Goal: Information Seeking & Learning: Learn about a topic

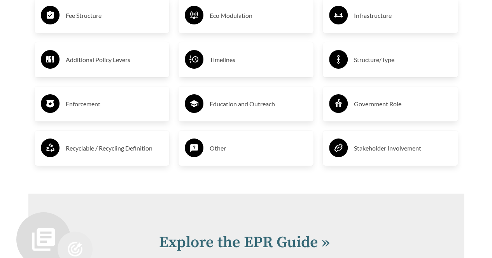
scroll to position [1438, 0]
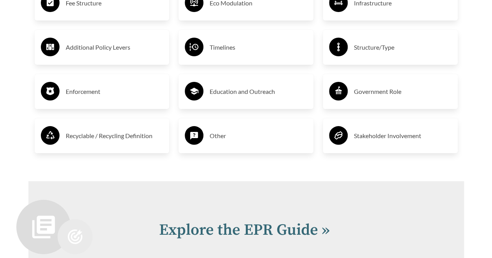
click at [407, 137] on h3 "Stakeholder Involvement" at bounding box center [403, 136] width 98 height 12
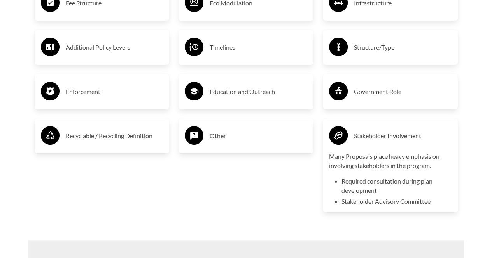
click at [404, 142] on h3 "Stakeholder Involvement" at bounding box center [403, 136] width 98 height 12
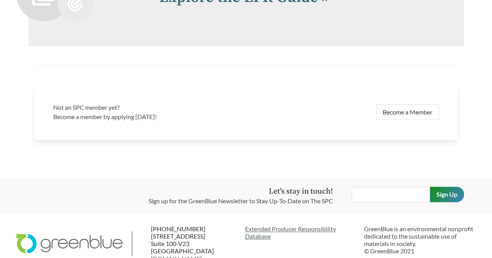
scroll to position [1632, 0]
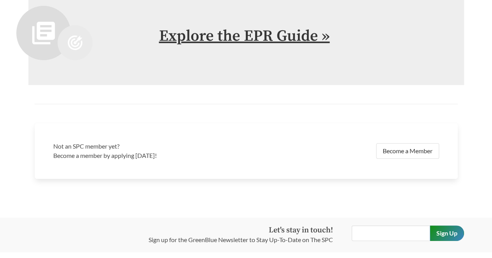
click at [288, 34] on link "Explore the EPR Guide »" at bounding box center [244, 35] width 171 height 19
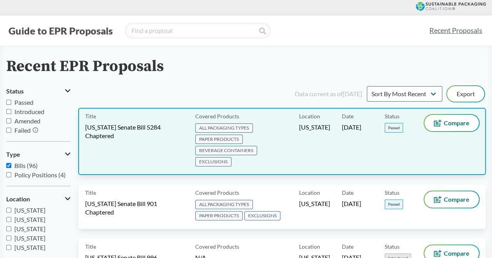
click at [182, 133] on span "[US_STATE] Senate Bill 5284 Chaptered" at bounding box center [135, 131] width 101 height 17
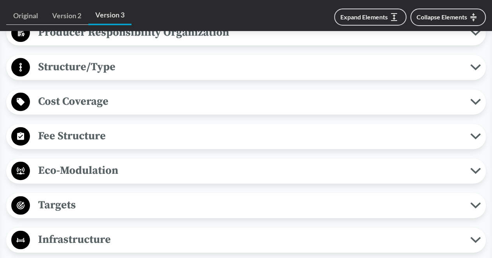
scroll to position [272, 0]
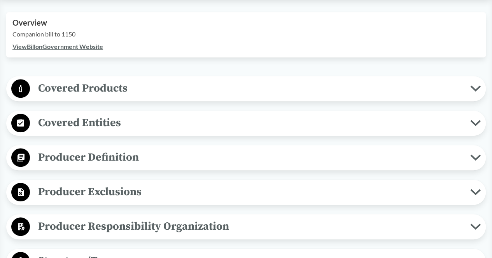
click at [171, 91] on span "Covered Products" at bounding box center [250, 88] width 440 height 17
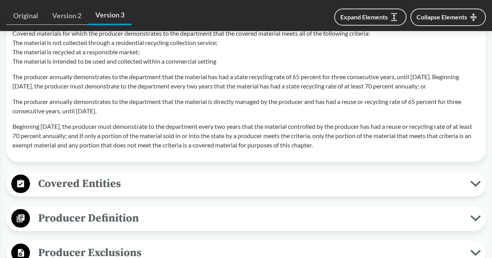
scroll to position [972, 0]
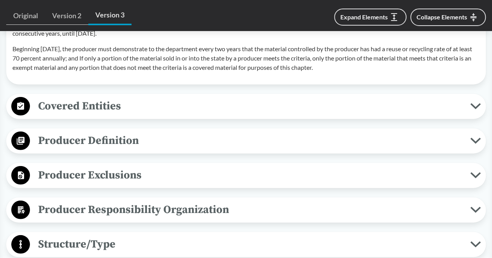
click at [175, 115] on span "Covered Entities" at bounding box center [250, 106] width 440 height 17
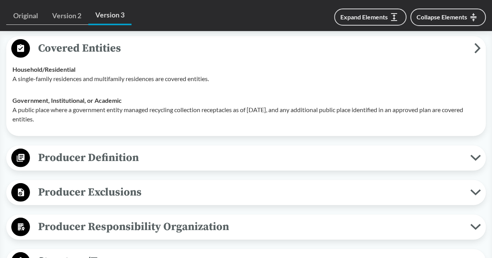
scroll to position [1127, 0]
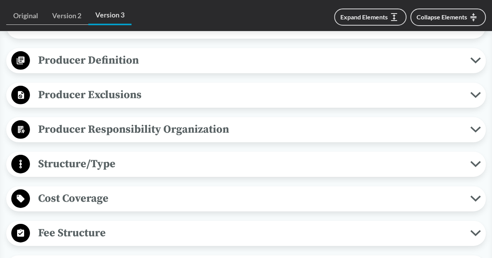
click at [189, 73] on div "Producer Definition Brands Producer means the following person responsible for …" at bounding box center [245, 60] width 479 height 25
click at [190, 69] on span "Producer Definition" at bounding box center [250, 60] width 440 height 17
